Goal: Information Seeking & Learning: Learn about a topic

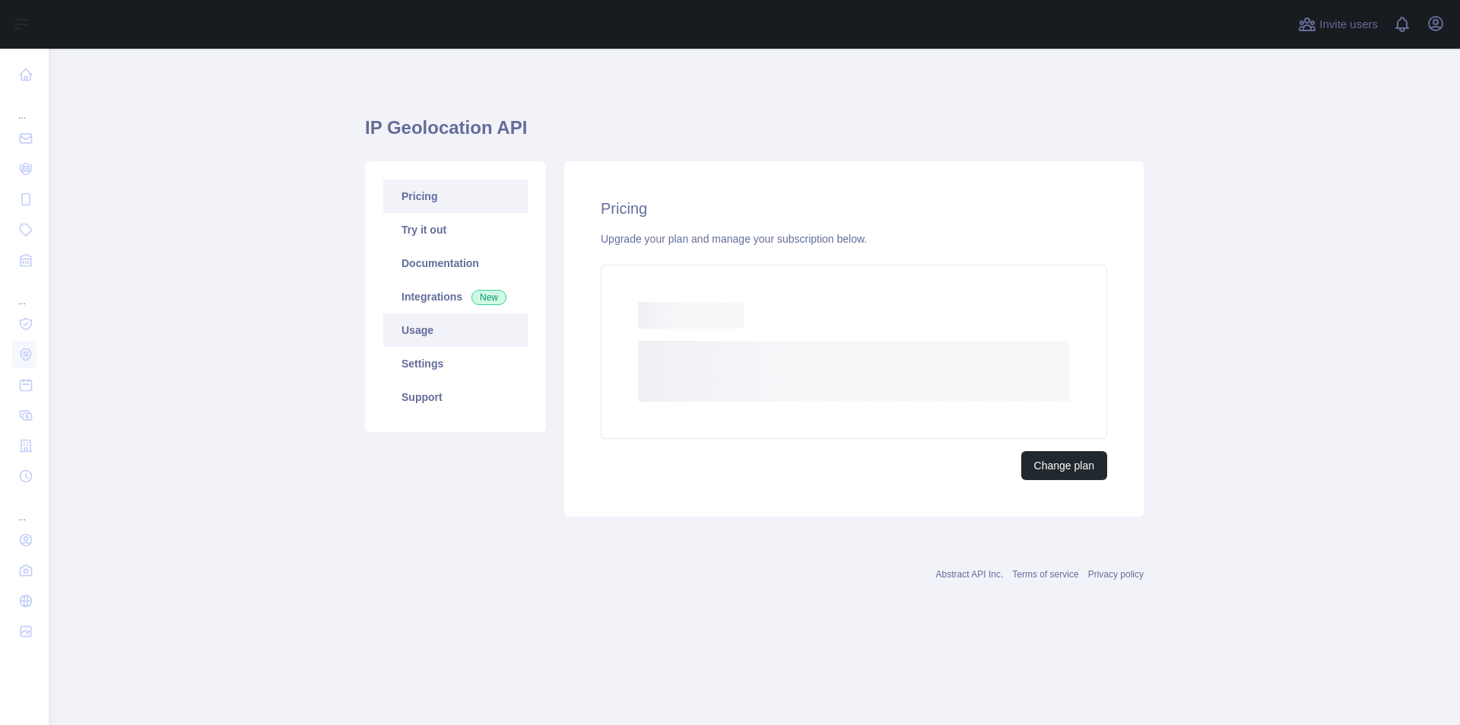
click at [466, 334] on link "Usage" at bounding box center [455, 329] width 144 height 33
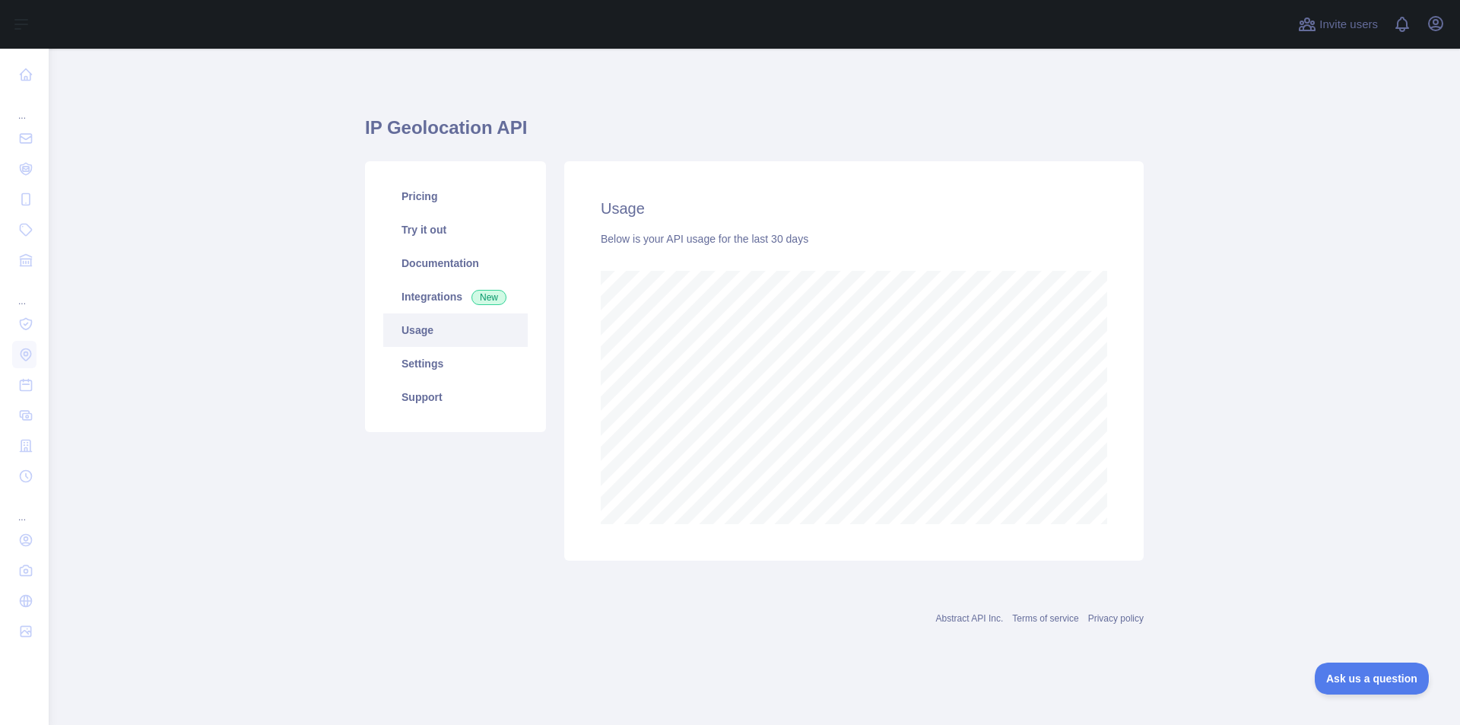
scroll to position [759701, 758977]
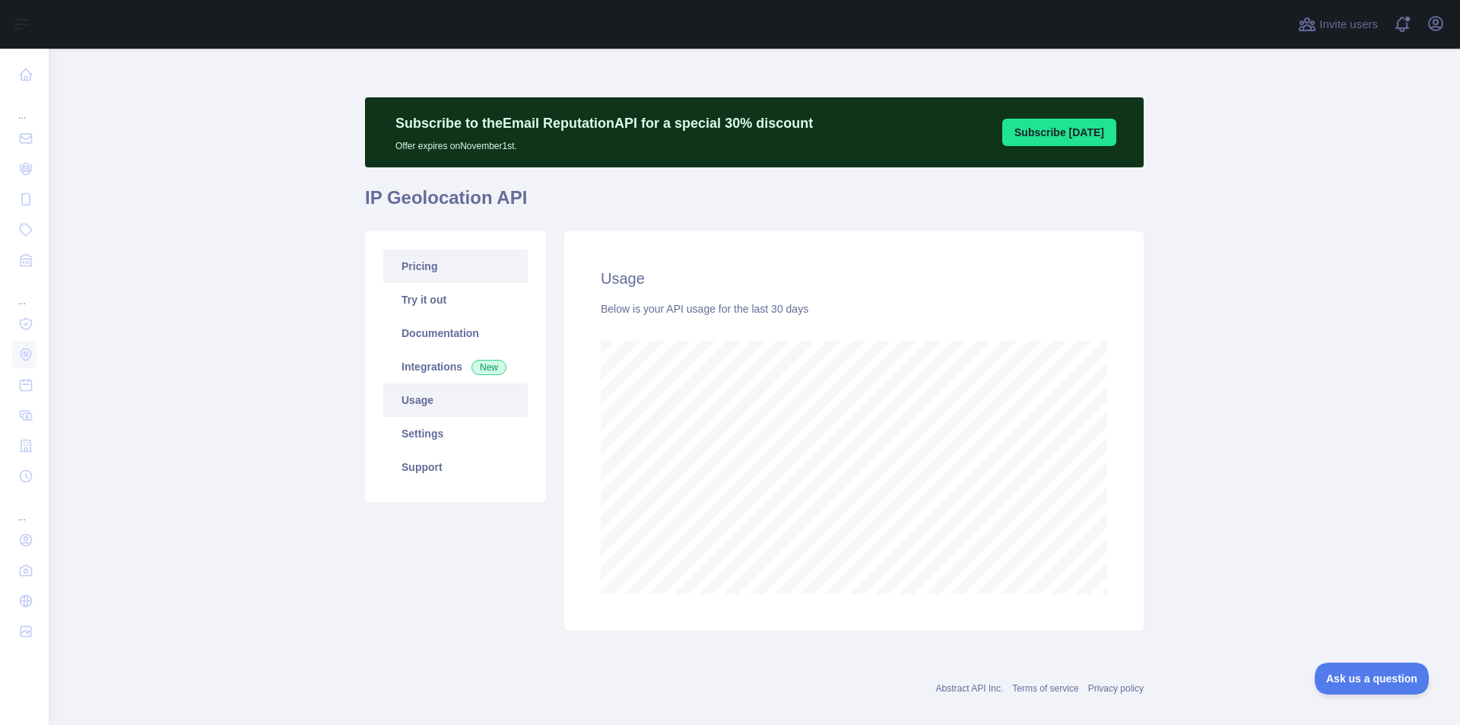
click at [433, 278] on link "Pricing" at bounding box center [455, 265] width 144 height 33
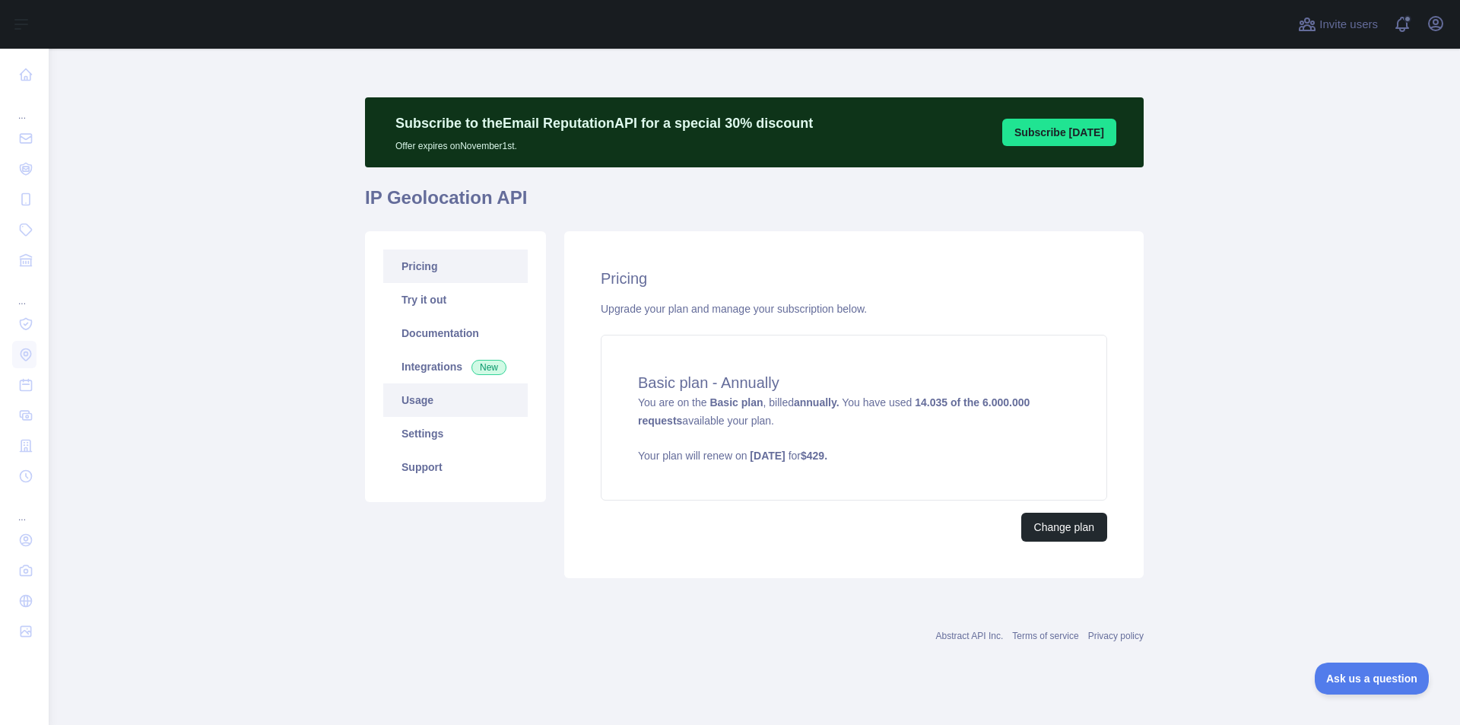
click at [451, 399] on link "Usage" at bounding box center [455, 399] width 144 height 33
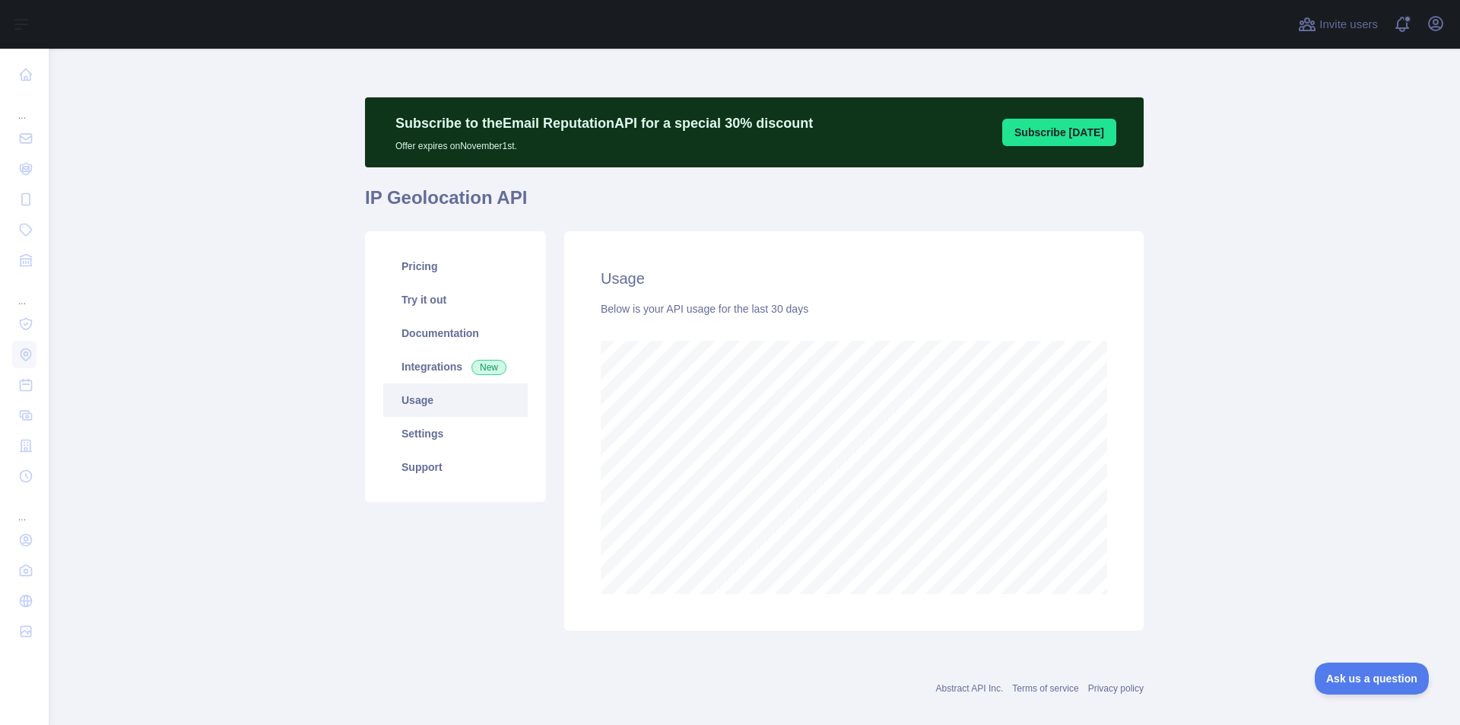
scroll to position [676, 1400]
click at [458, 263] on link "Pricing" at bounding box center [455, 265] width 144 height 33
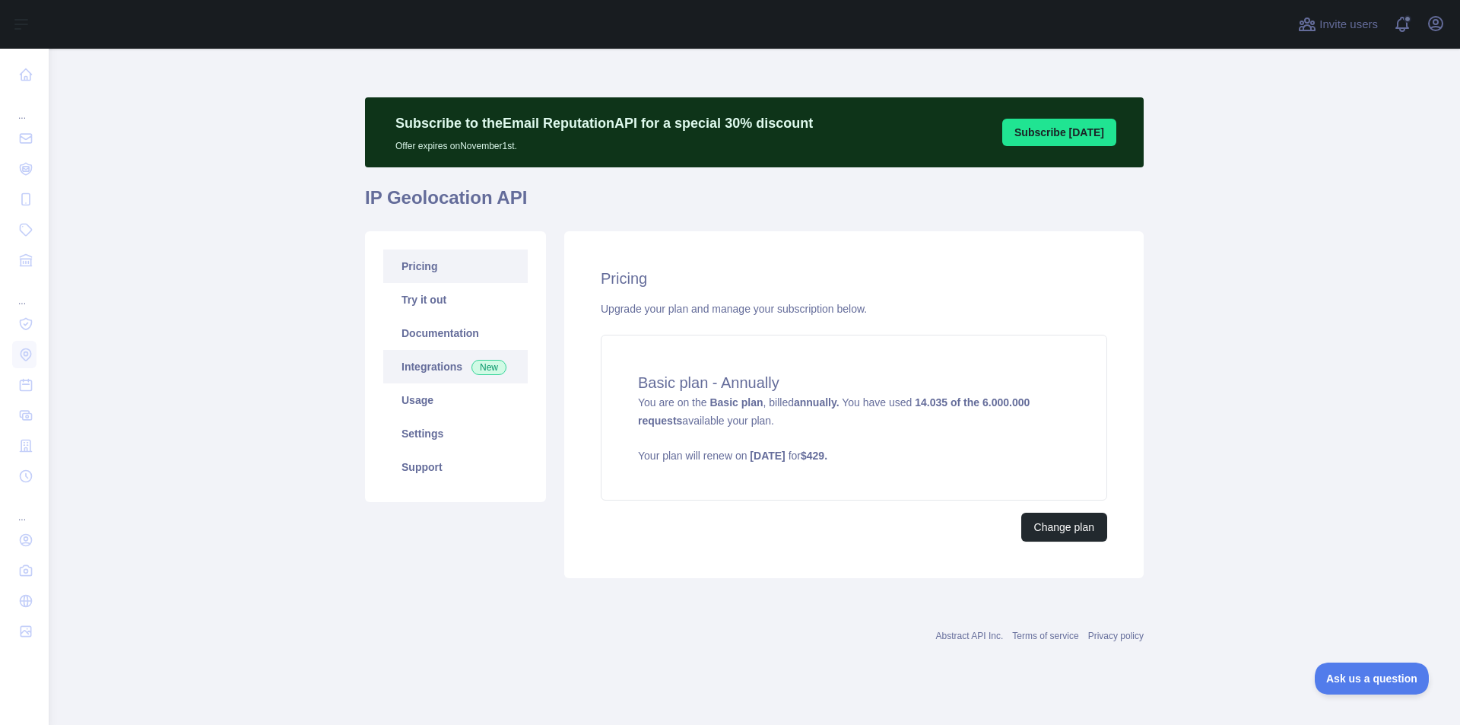
click at [431, 367] on link "Integrations New" at bounding box center [455, 366] width 144 height 33
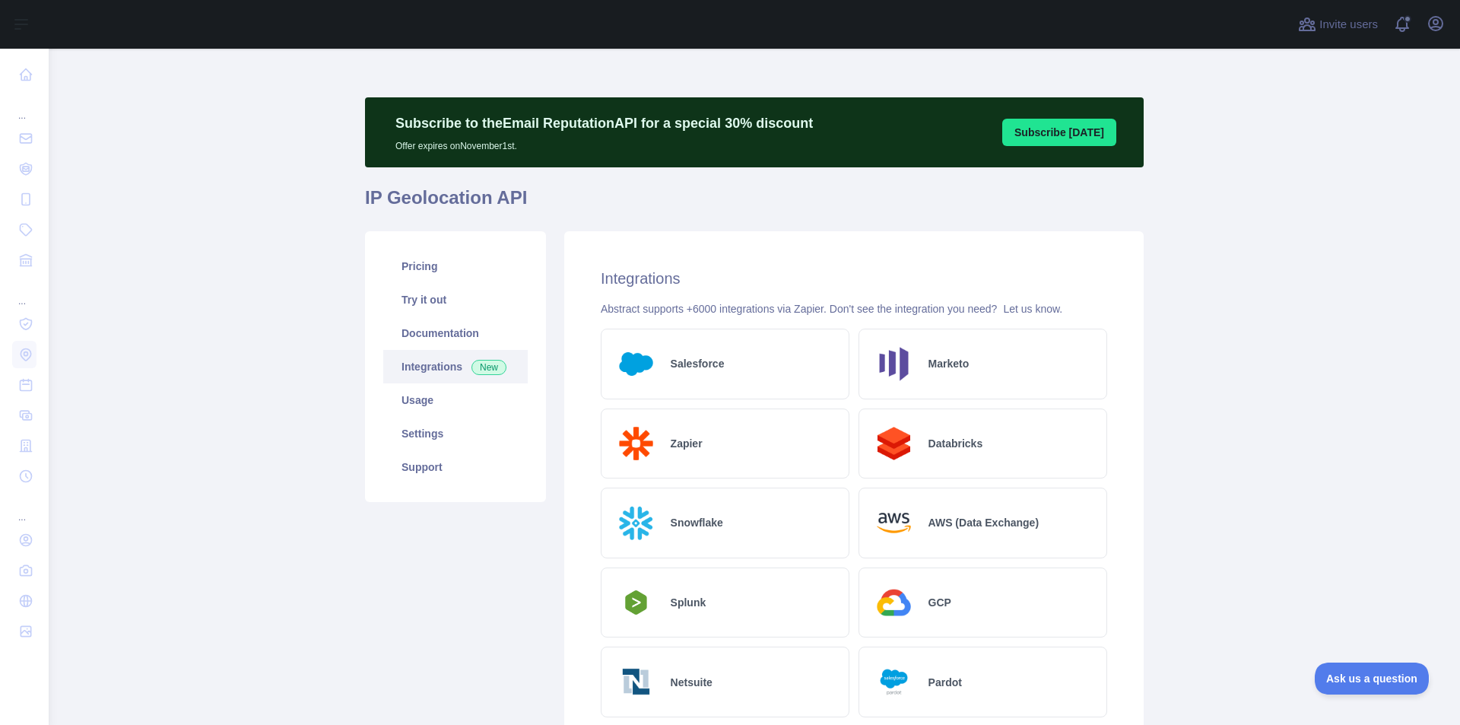
click at [432, 379] on link "Integrations New" at bounding box center [455, 366] width 144 height 33
click at [433, 395] on link "Usage" at bounding box center [455, 399] width 144 height 33
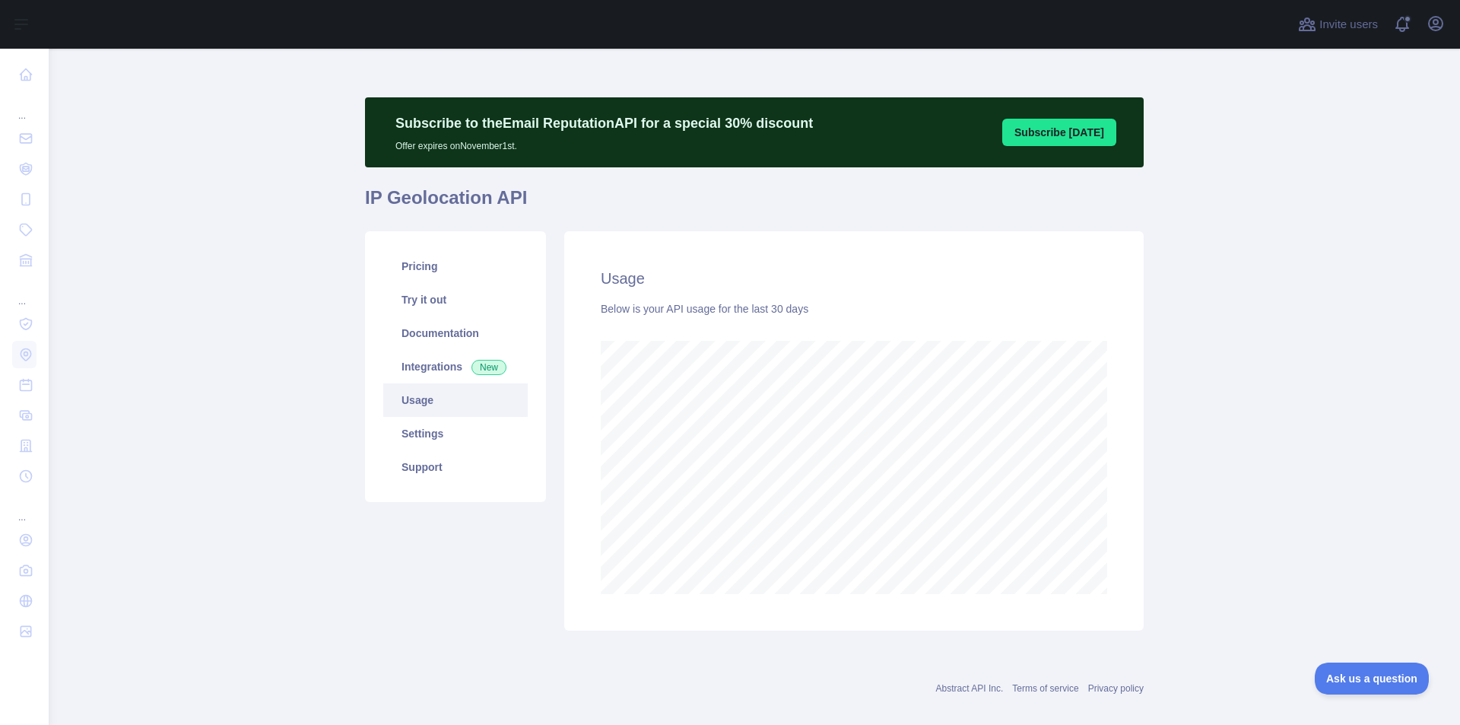
scroll to position [676, 1400]
